Goal: Task Accomplishment & Management: Use online tool/utility

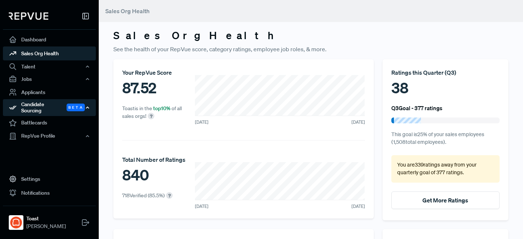
click at [62, 104] on div "Candidate Sourcing Beta" at bounding box center [49, 107] width 93 height 17
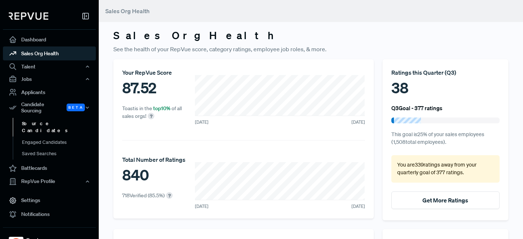
click at [60, 118] on link "Source Candidates" at bounding box center [59, 127] width 93 height 19
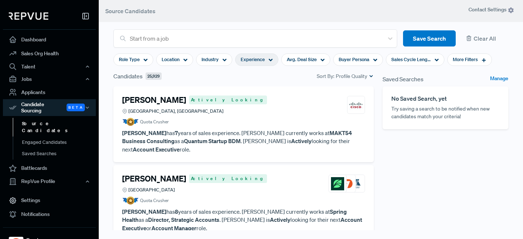
click at [271, 60] on icon at bounding box center [270, 60] width 4 height 4
click at [141, 65] on div "Role Type" at bounding box center [133, 59] width 40 height 12
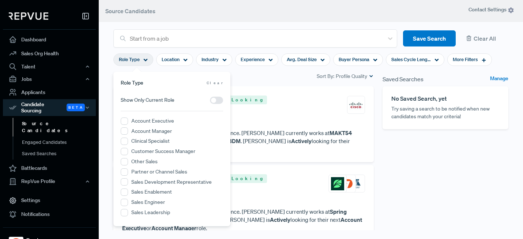
click at [142, 124] on label "Account Executive" at bounding box center [152, 121] width 43 height 8
click at [128, 124] on Executive "Account Executive" at bounding box center [124, 120] width 7 height 7
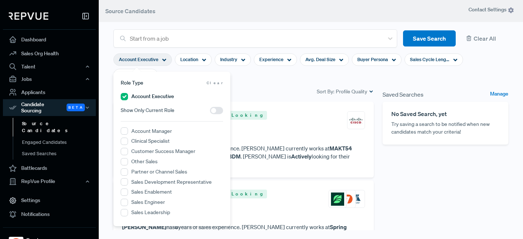
click at [139, 212] on label "Sales Leadership" at bounding box center [150, 212] width 39 height 8
click at [128, 212] on Leadership "Sales Leadership" at bounding box center [124, 212] width 7 height 7
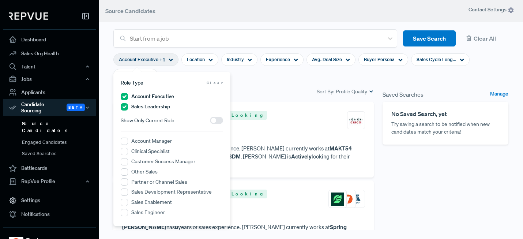
click at [167, 95] on label "Account Executive" at bounding box center [152, 97] width 43 height 8
click at [128, 95] on Executive "Account Executive" at bounding box center [124, 96] width 7 height 7
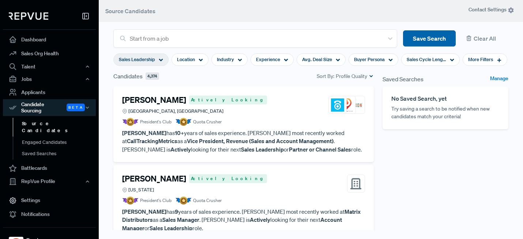
click at [418, 33] on button "Save Search" at bounding box center [429, 38] width 53 height 16
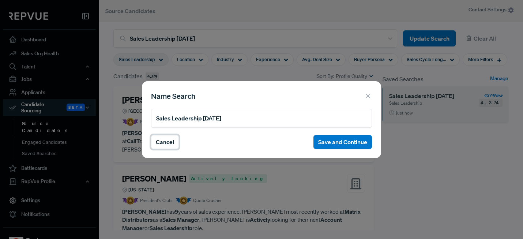
click at [169, 143] on button "Cancel" at bounding box center [165, 142] width 28 height 14
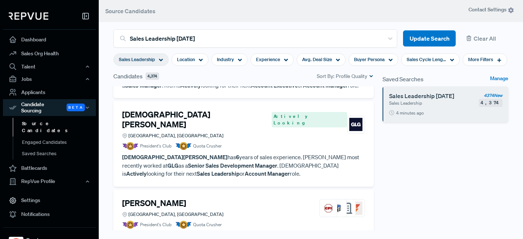
scroll to position [1915, 0]
